Goal: Task Accomplishment & Management: Manage account settings

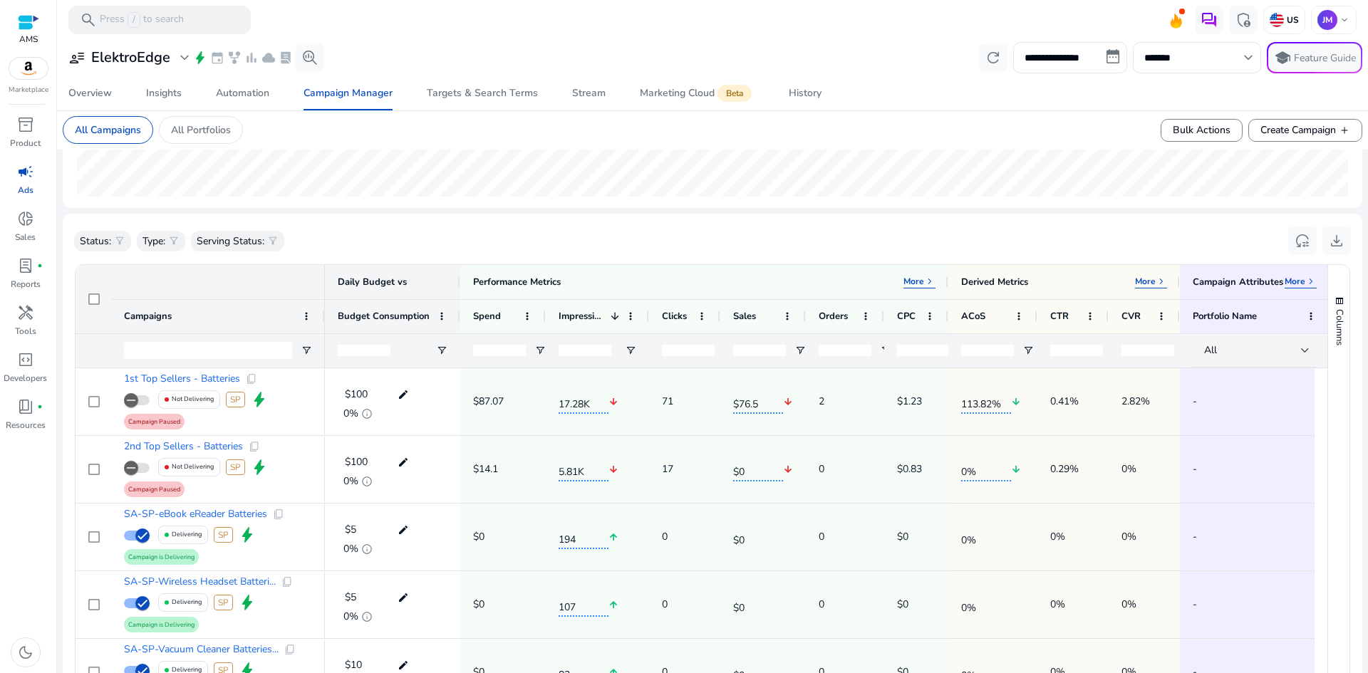
scroll to position [360, 0]
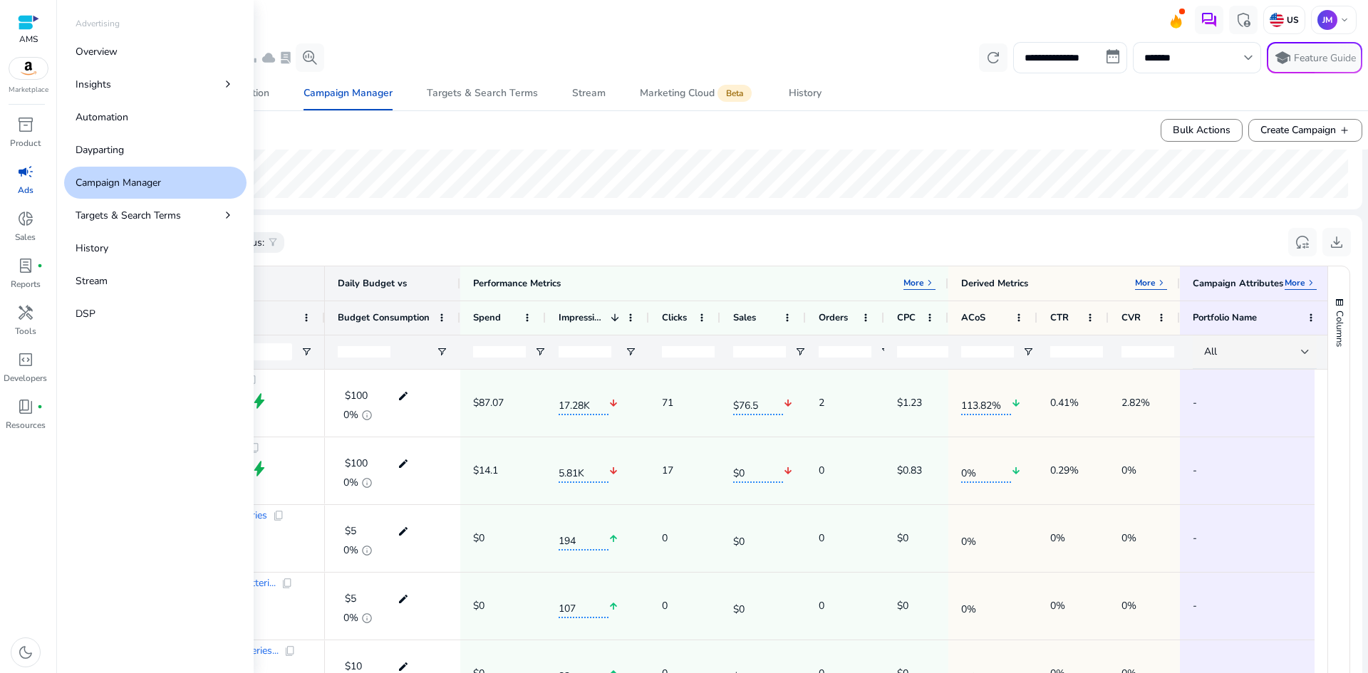
click at [16, 192] on link "campaign Ads" at bounding box center [25, 183] width 51 height 47
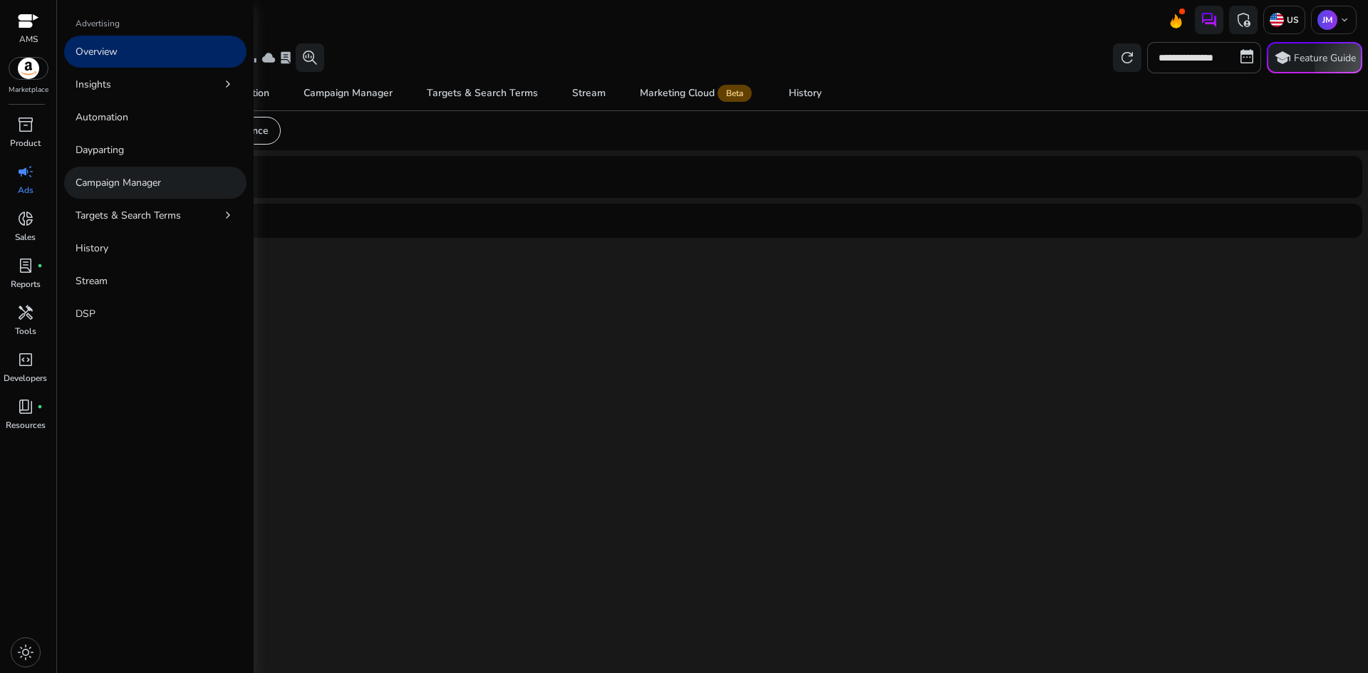
click at [135, 177] on p "Campaign Manager" at bounding box center [118, 182] width 85 height 15
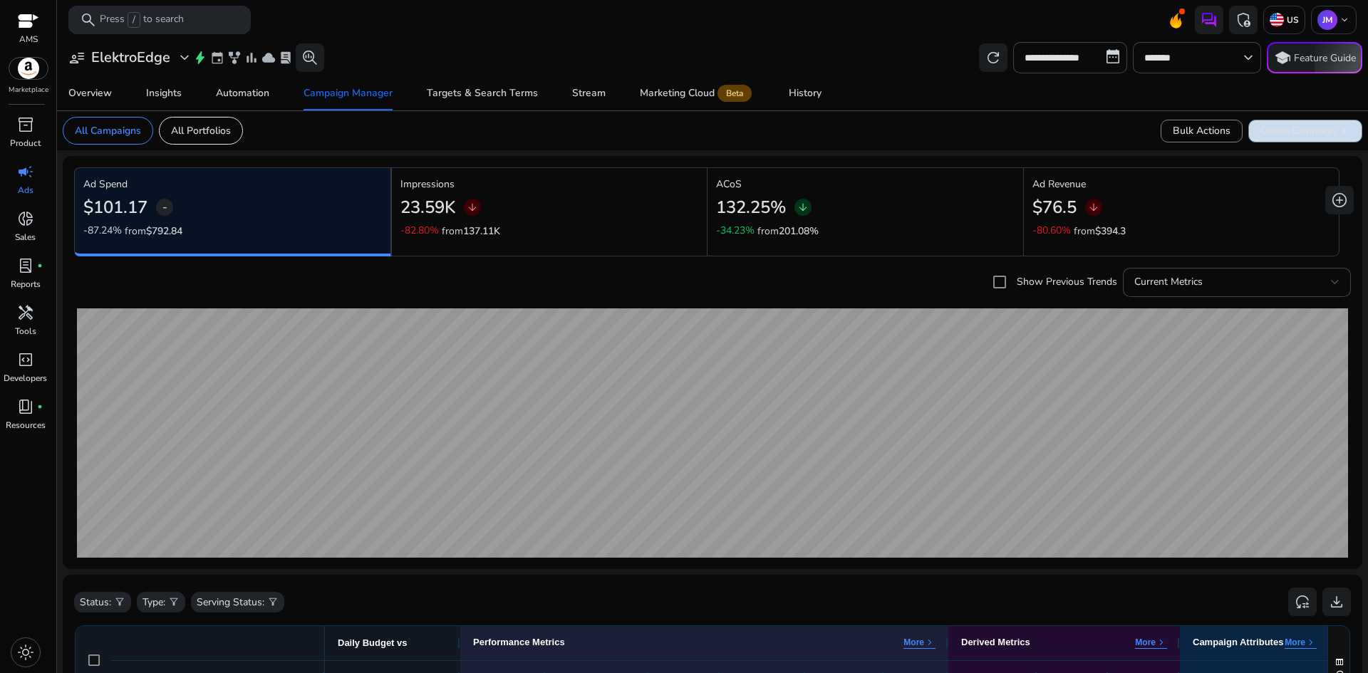
click at [1310, 138] on span at bounding box center [1305, 131] width 113 height 34
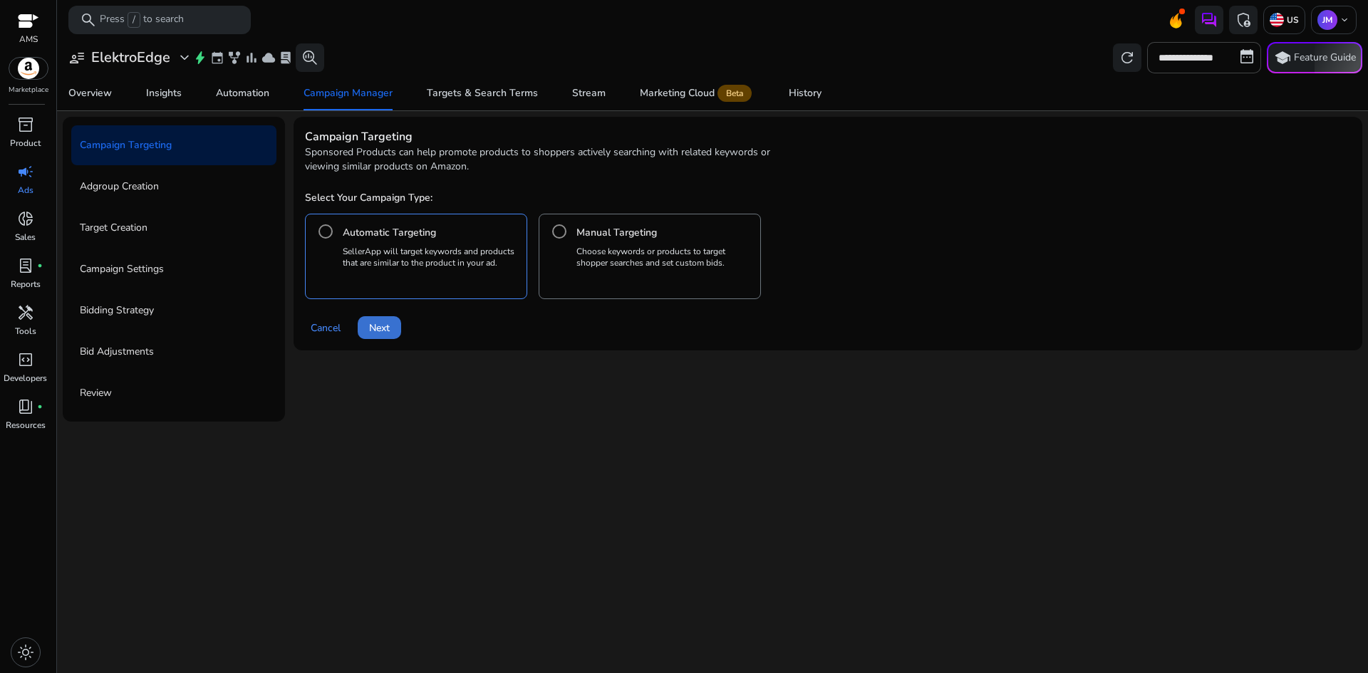
click at [384, 325] on span "Next" at bounding box center [379, 328] width 21 height 15
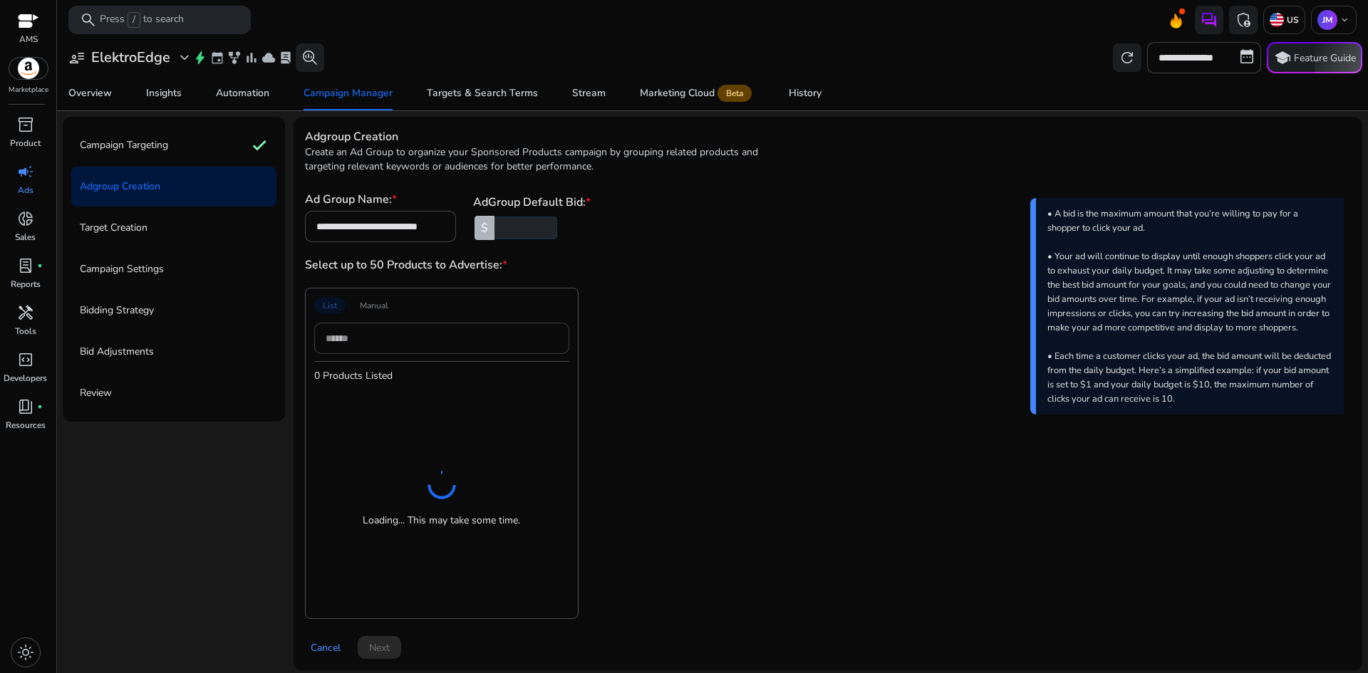
scroll to position [9, 0]
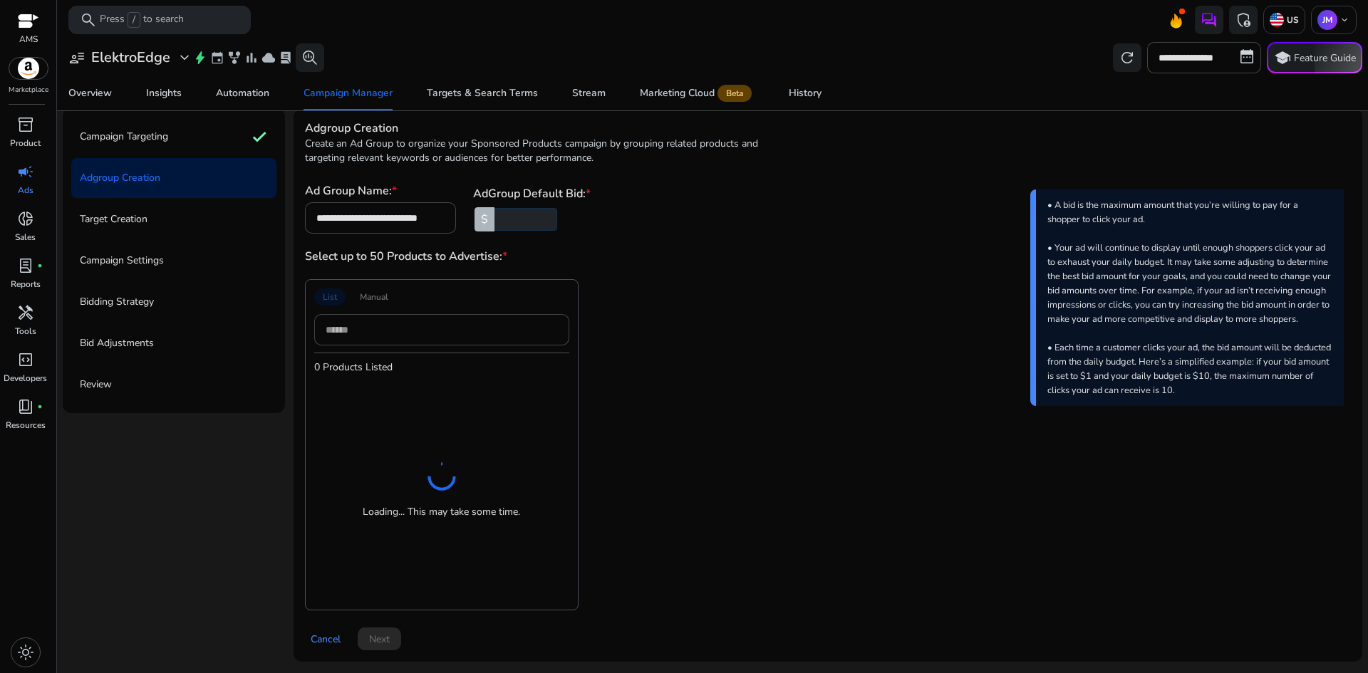
click at [369, 296] on div "List Manual 0 Products Listed Loading... This may take some time." at bounding box center [442, 444] width 274 height 331
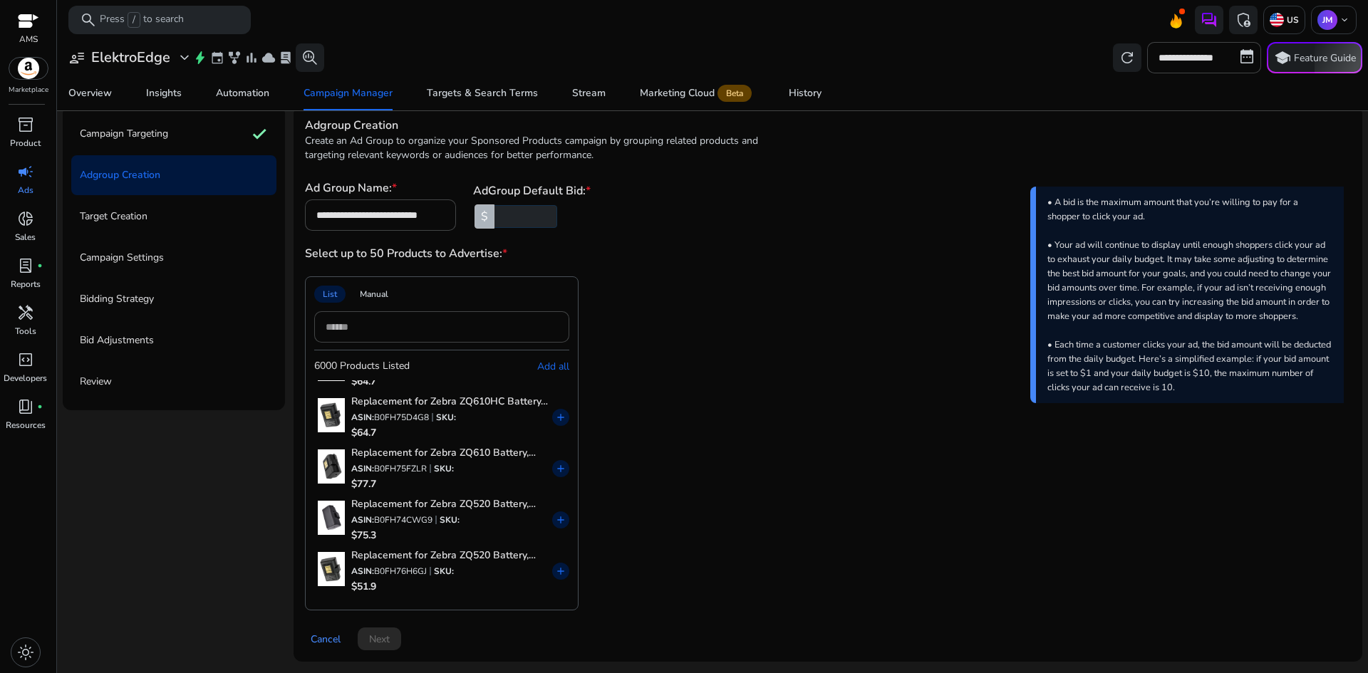
scroll to position [403, 0]
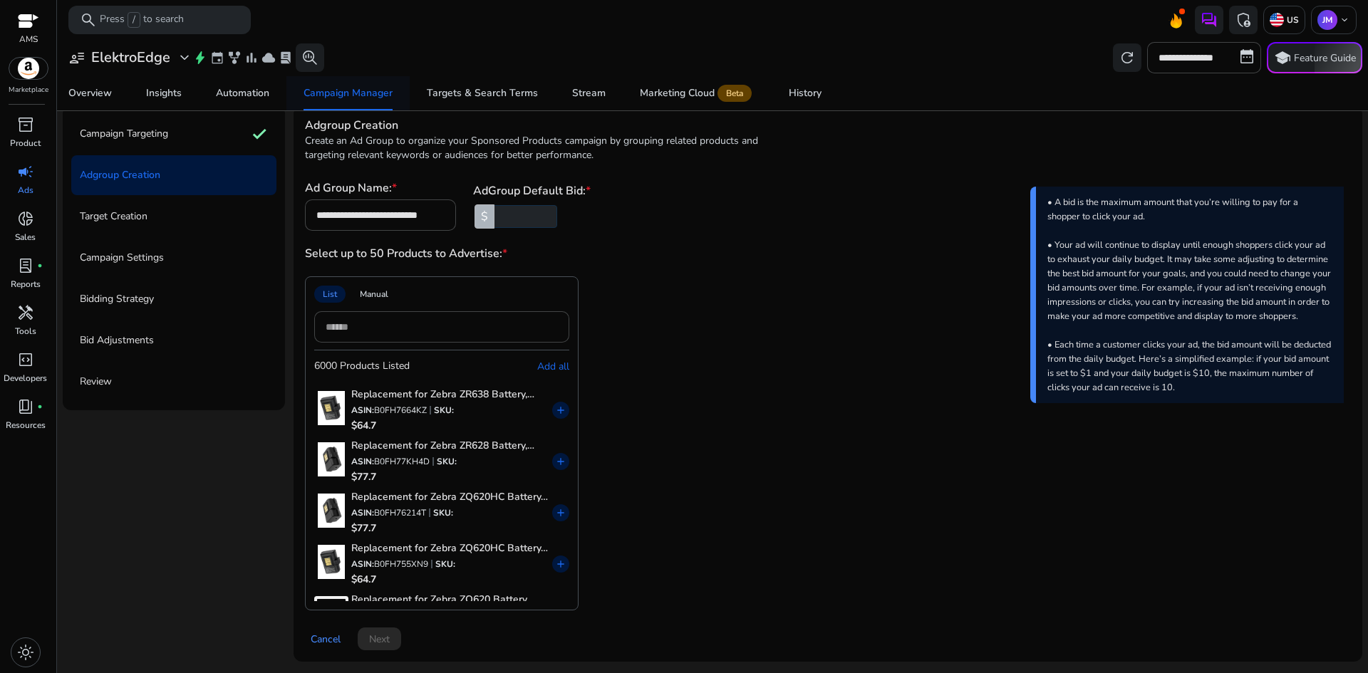
click at [364, 88] on div "Campaign Manager" at bounding box center [347, 93] width 89 height 10
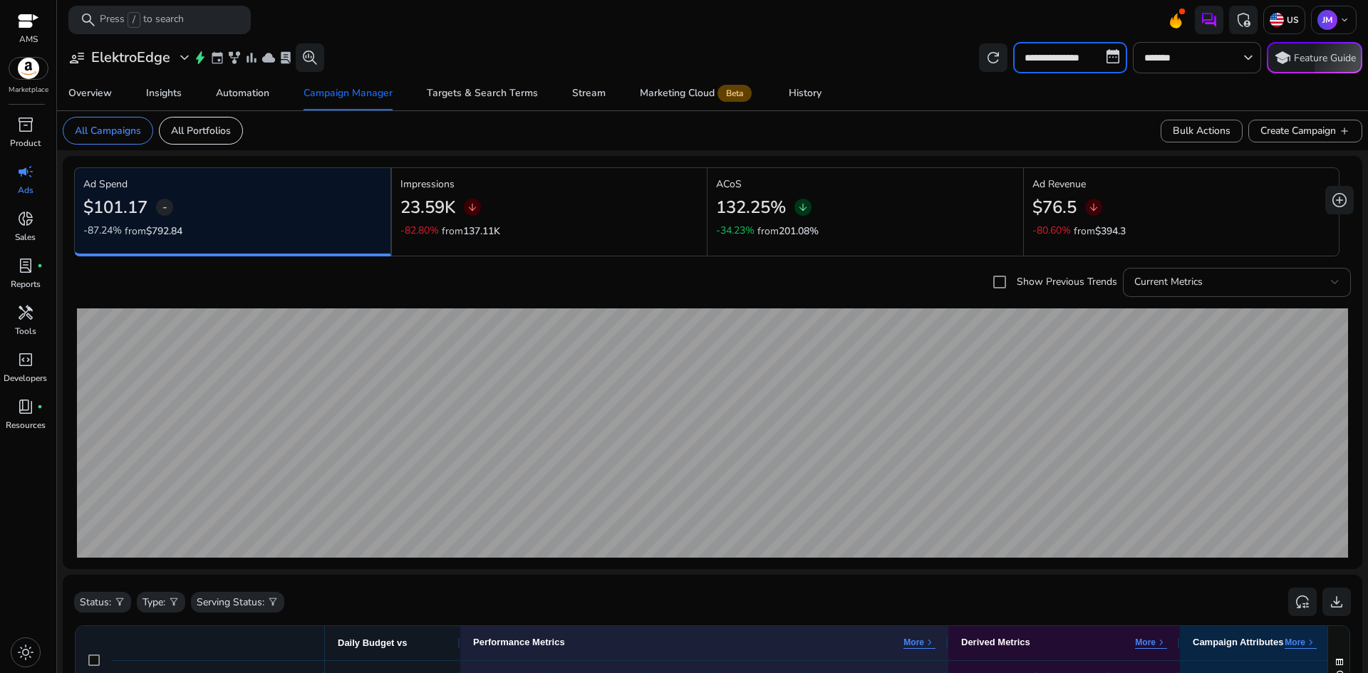
click at [1059, 65] on input "**********" at bounding box center [1070, 57] width 114 height 31
select select "*"
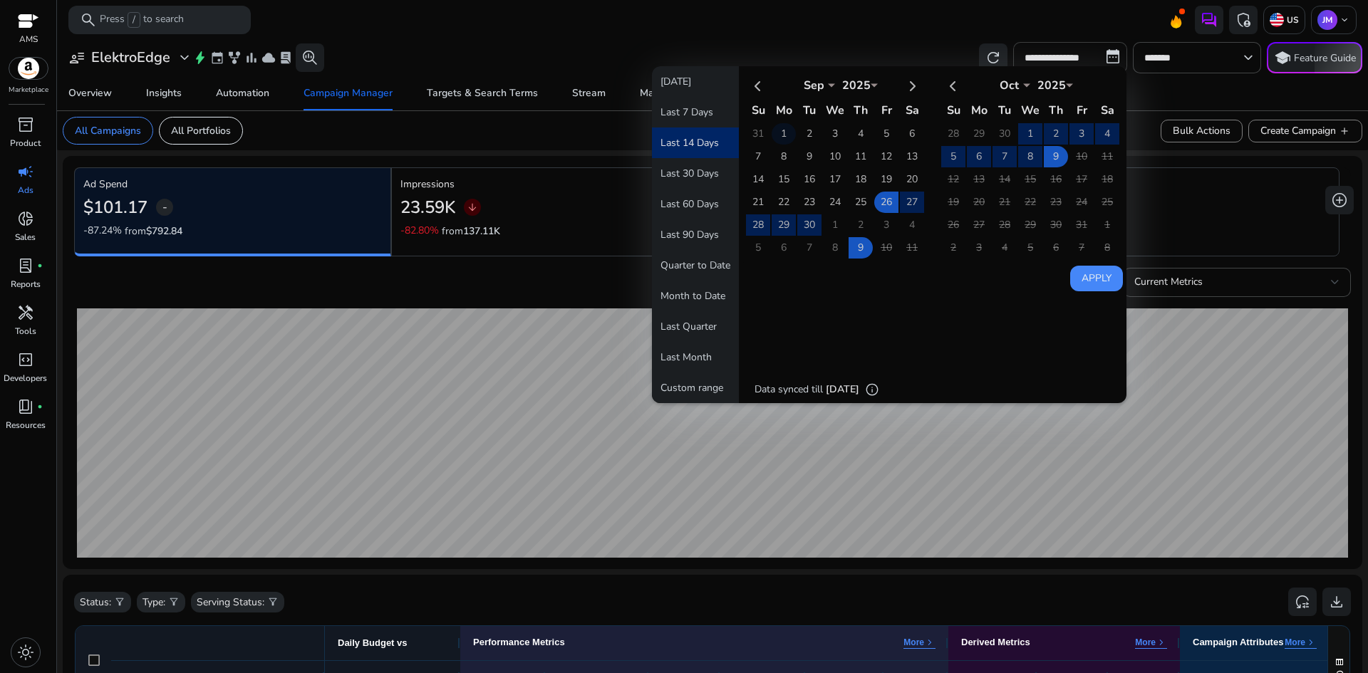
click at [782, 136] on td "1" at bounding box center [784, 133] width 24 height 21
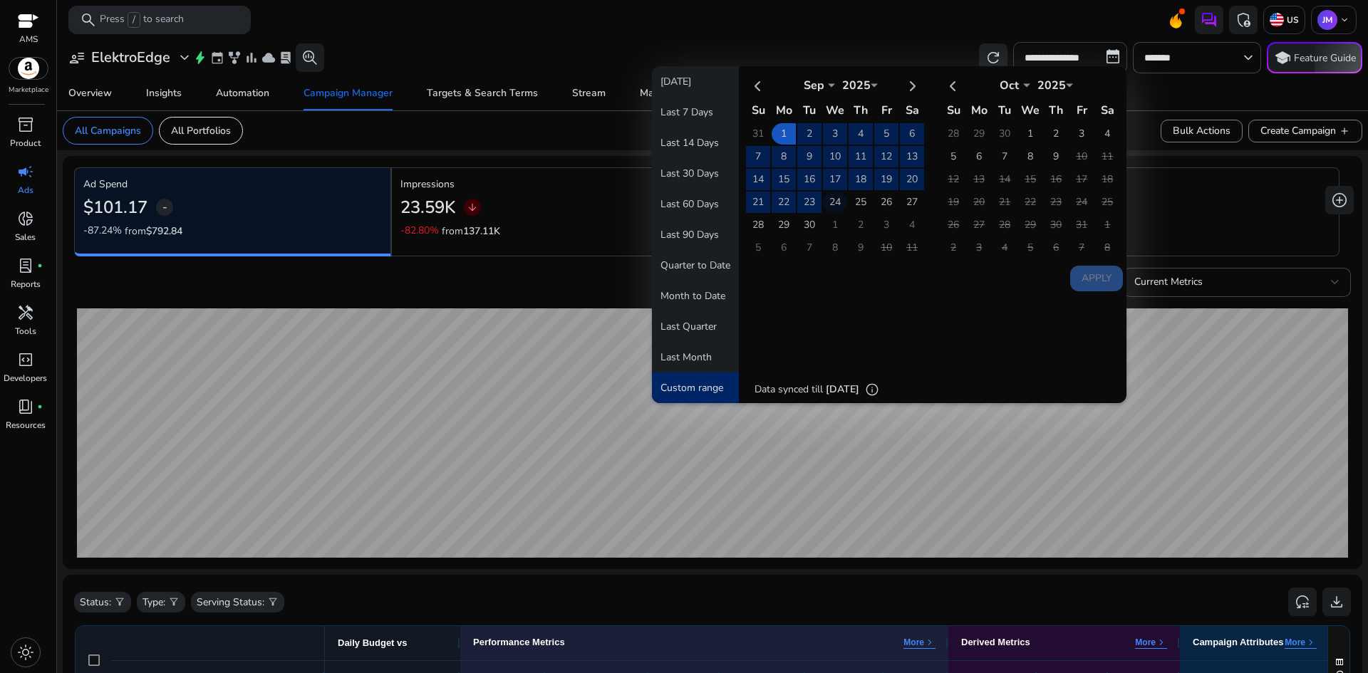
click at [834, 206] on td "24" at bounding box center [835, 202] width 24 height 21
click at [1079, 267] on button "Apply" at bounding box center [1096, 279] width 53 height 26
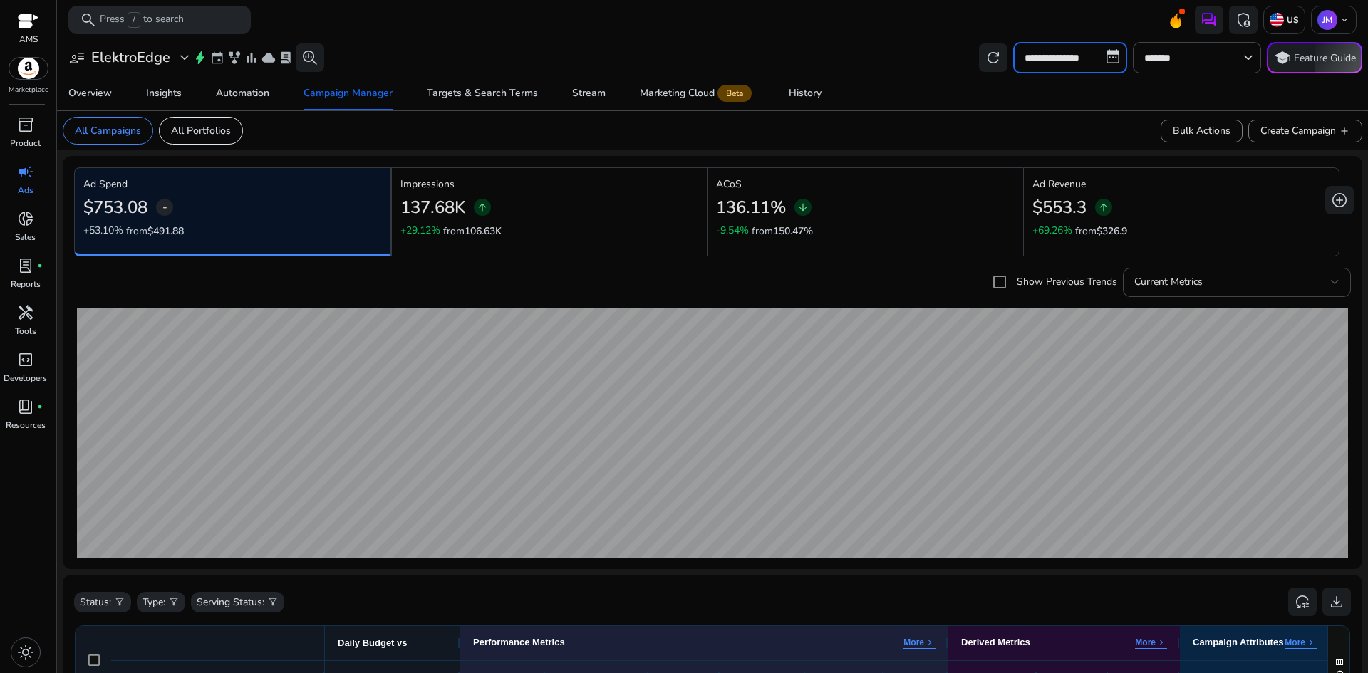
click at [1085, 56] on input "**********" at bounding box center [1070, 57] width 114 height 31
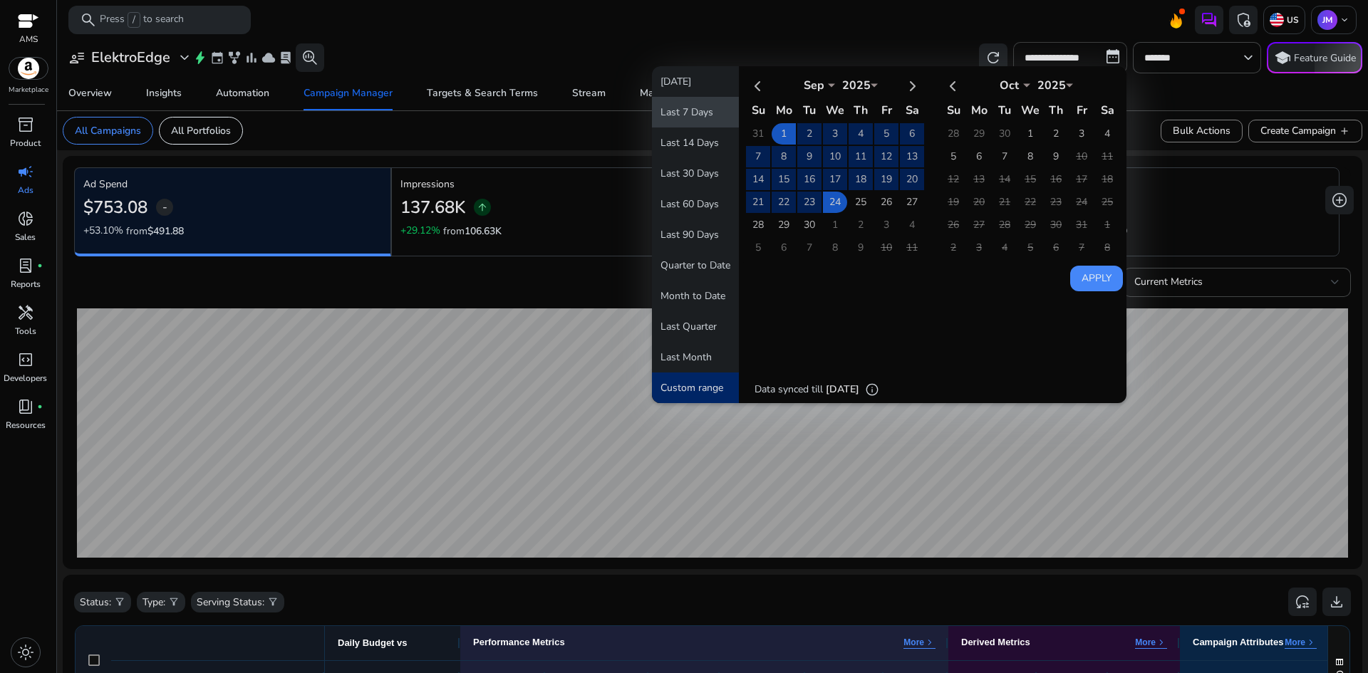
click at [719, 117] on button "Last 7 Days" at bounding box center [695, 112] width 87 height 31
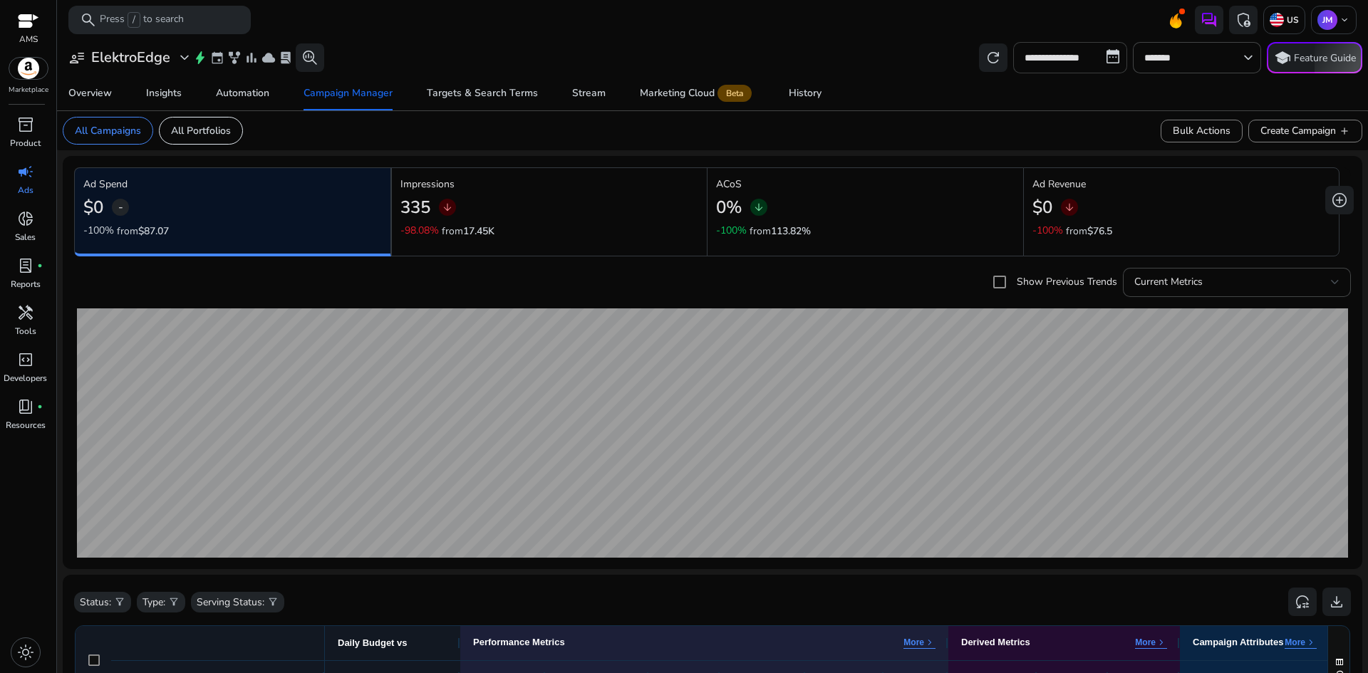
drag, startPoint x: 1049, startPoint y: 76, endPoint x: 1043, endPoint y: 56, distance: 20.3
click at [1043, 56] on mat-card "**********" at bounding box center [712, 57] width 1322 height 37
click at [1043, 56] on input "**********" at bounding box center [1070, 57] width 114 height 31
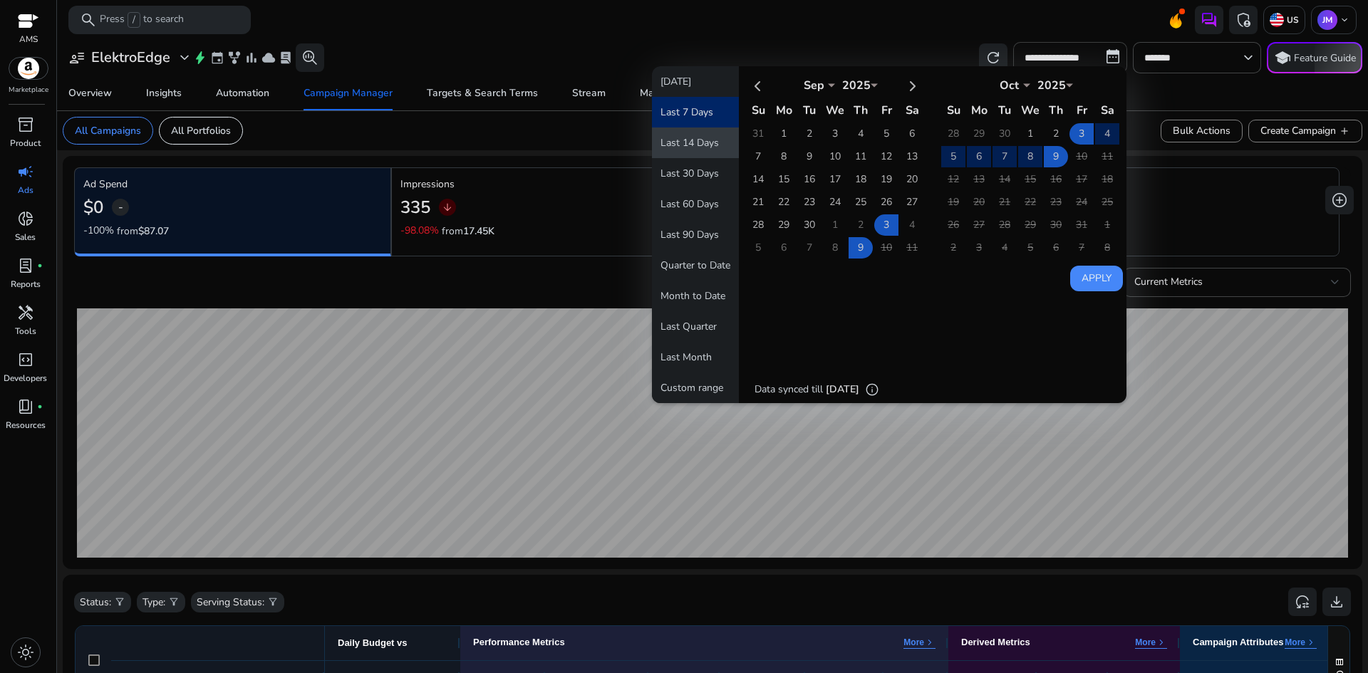
click at [709, 155] on button "Last 14 Days" at bounding box center [695, 143] width 87 height 31
type input "**********"
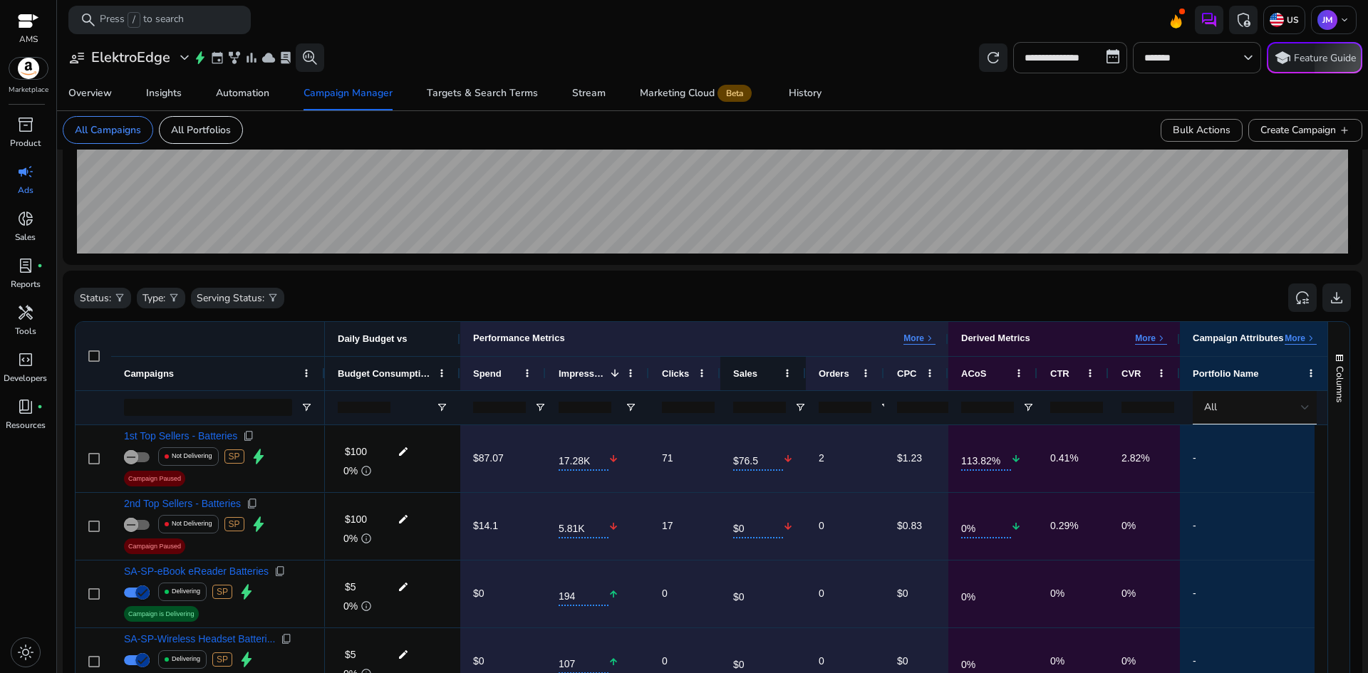
click at [780, 365] on div "Sales" at bounding box center [763, 373] width 60 height 33
click at [783, 370] on span at bounding box center [786, 373] width 11 height 11
click at [784, 370] on span at bounding box center [786, 373] width 11 height 11
click at [786, 371] on span at bounding box center [786, 373] width 11 height 11
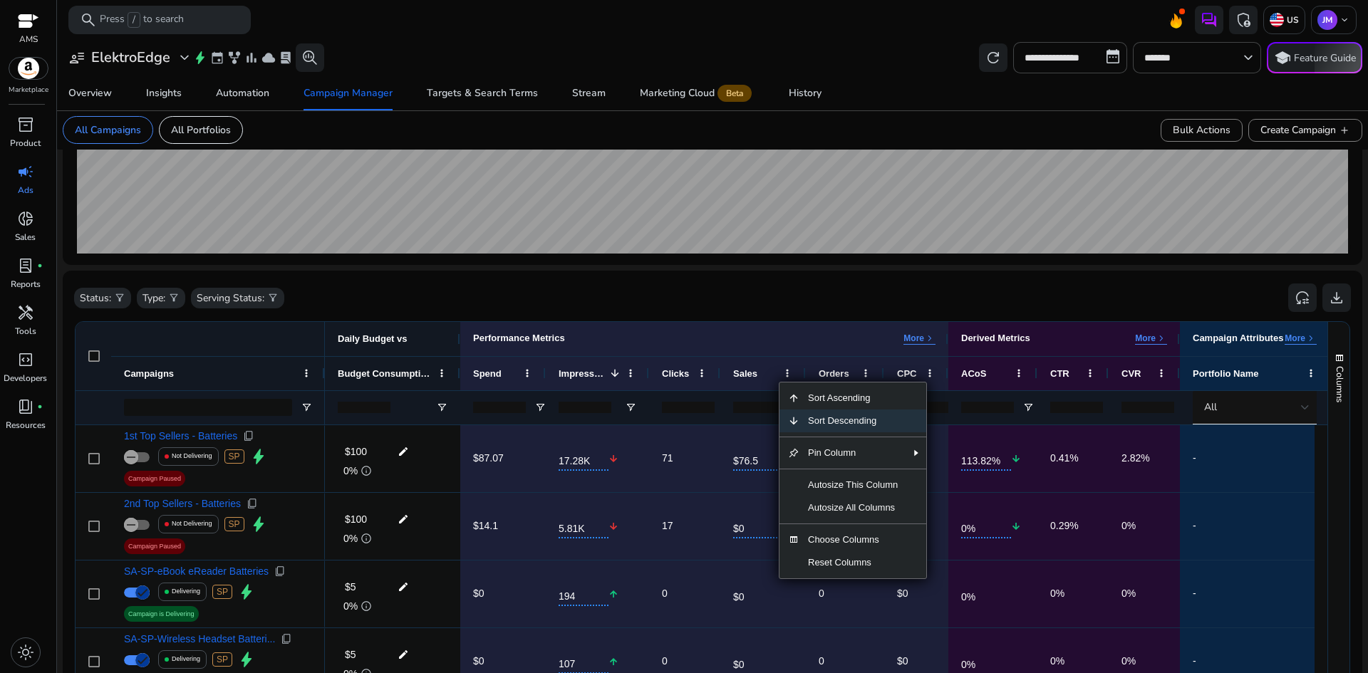
click at [818, 419] on span "Sort Descending" at bounding box center [852, 421] width 107 height 23
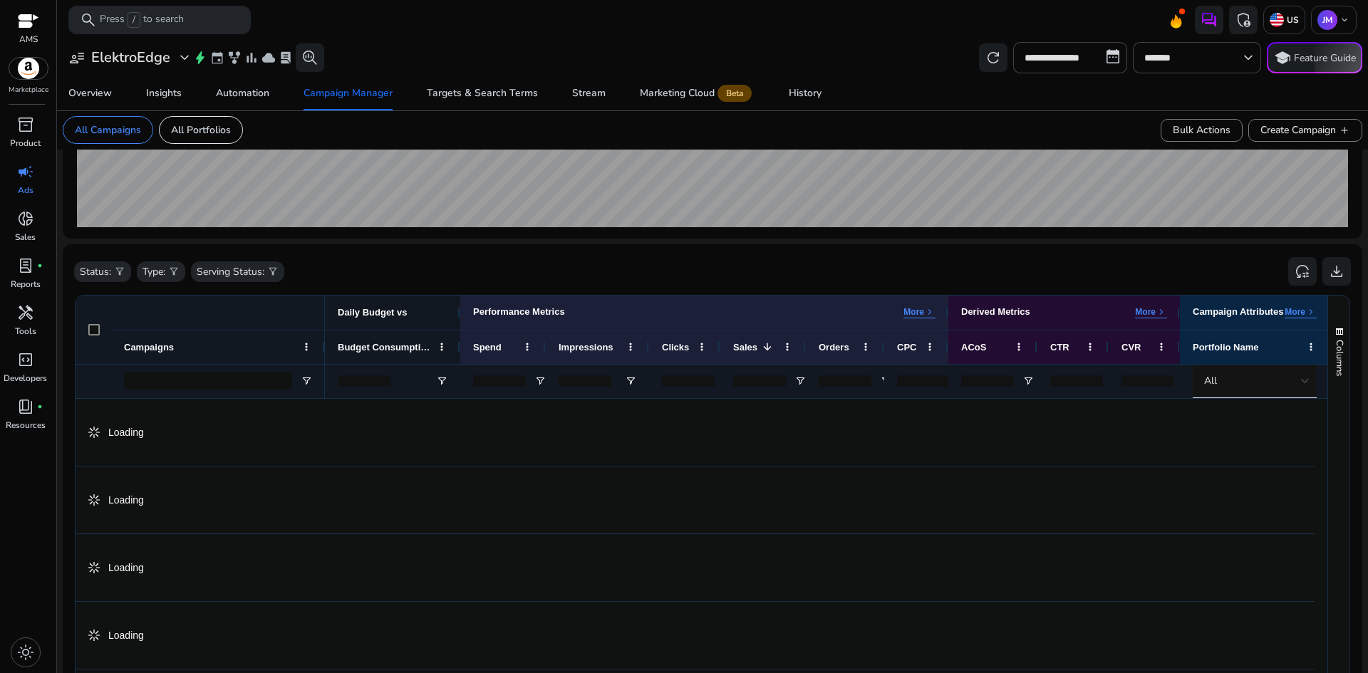
scroll to position [333, 0]
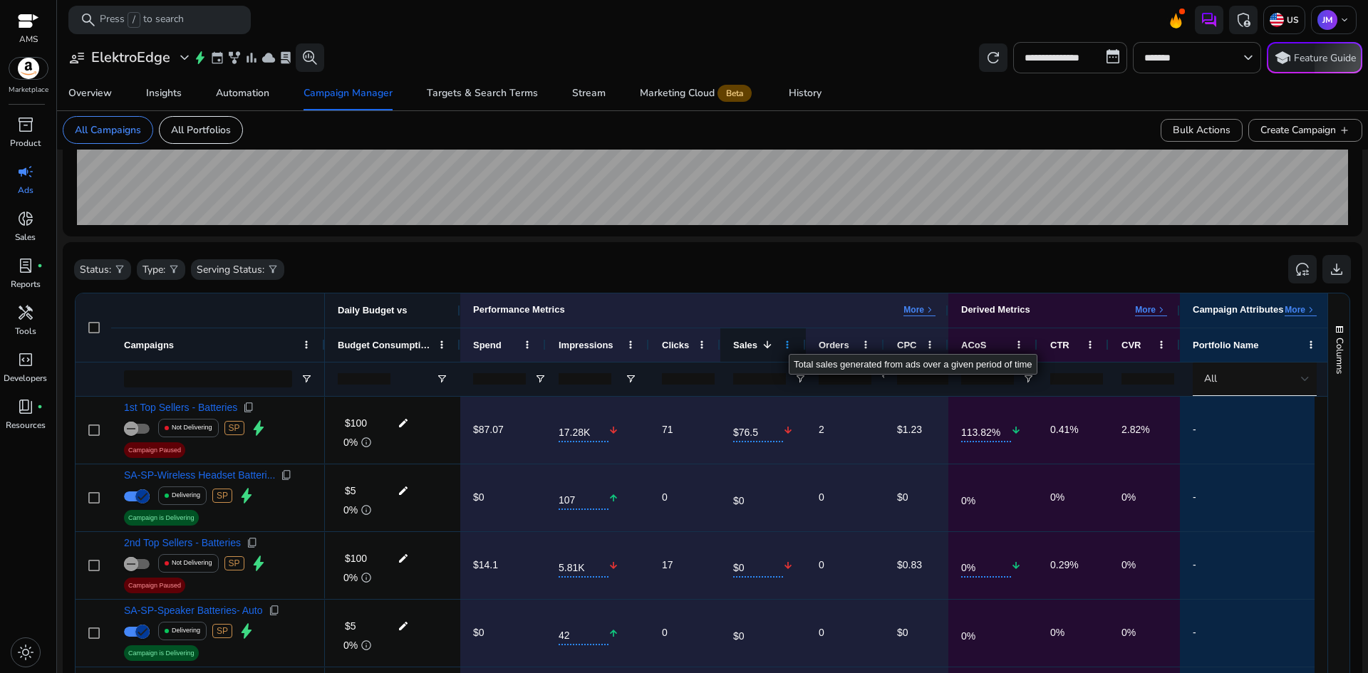
click at [789, 342] on span at bounding box center [786, 344] width 11 height 11
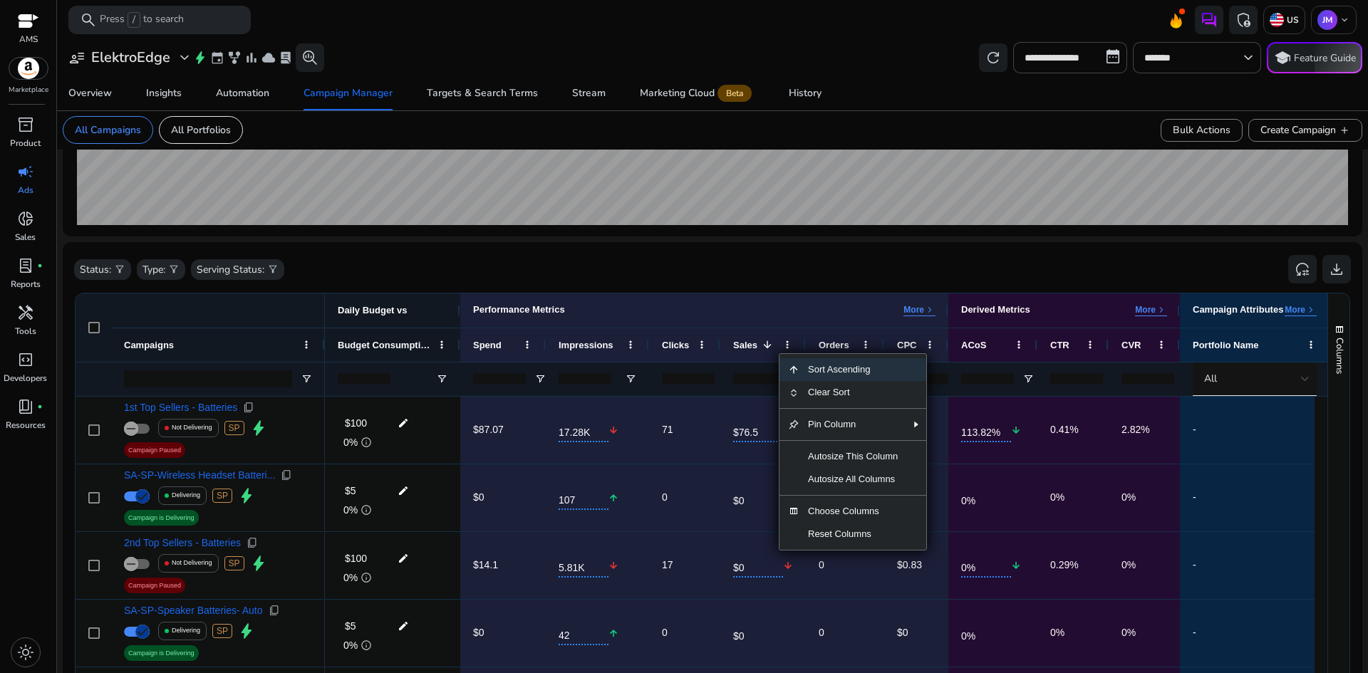
click at [836, 370] on span "Sort Ascending" at bounding box center [852, 369] width 107 height 23
